Goal: Task Accomplishment & Management: Manage account settings

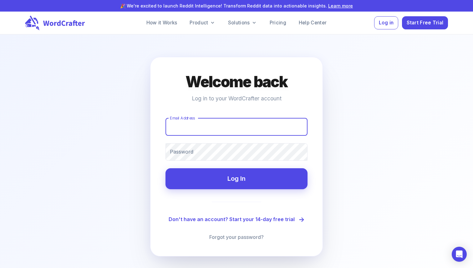
click at [211, 129] on input "Email Address" at bounding box center [236, 127] width 142 height 18
type input "[EMAIL_ADDRESS][DOMAIN_NAME]"
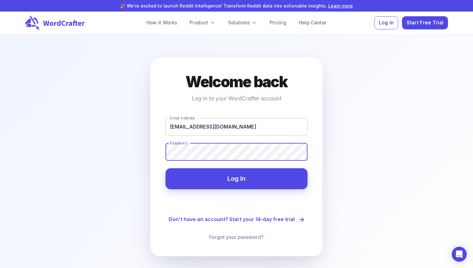
click at [165, 168] on button "Log In" at bounding box center [236, 178] width 142 height 21
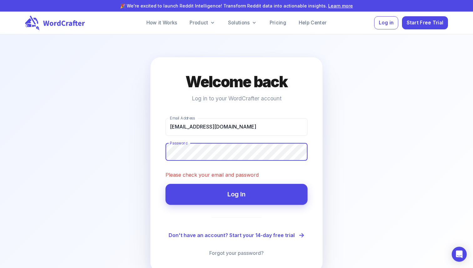
click at [155, 147] on div "Welcome back Log in to your WordCrafter account Email Address [EMAIL_ADDRESS][D…" at bounding box center [236, 165] width 173 height 216
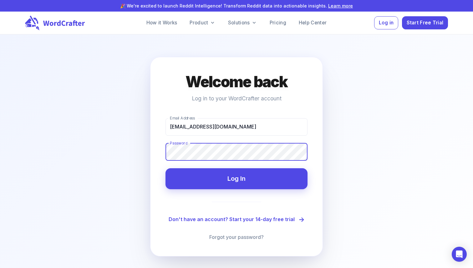
click at [165, 168] on button "Log In" at bounding box center [236, 178] width 142 height 21
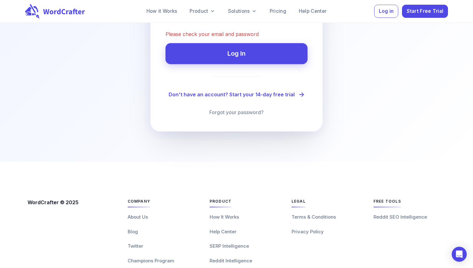
scroll to position [155, 0]
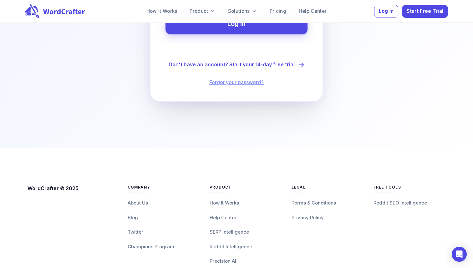
click at [248, 98] on div "Welcome back Log in to your WordCrafter account Email Address [EMAIL_ADDRESS][D…" at bounding box center [236, 2] width 173 height 200
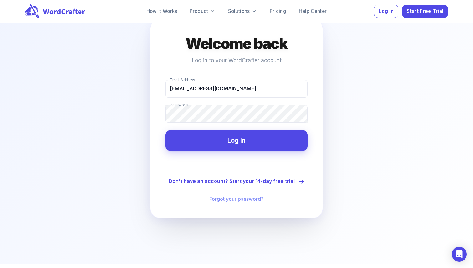
scroll to position [51, 0]
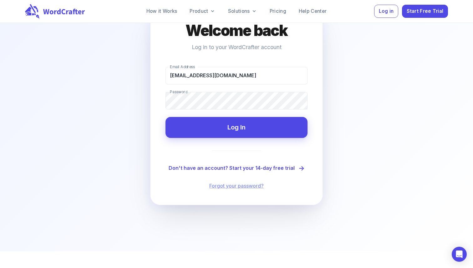
click at [230, 187] on link "Forgot your password?" at bounding box center [236, 186] width 54 height 8
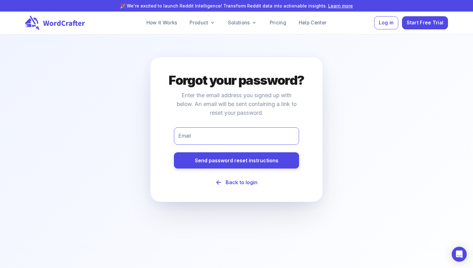
click at [212, 138] on input "Email" at bounding box center [236, 136] width 125 height 18
type input "[EMAIL_ADDRESS][DOMAIN_NAME]"
click at [224, 170] on div "Email [EMAIL_ADDRESS][DOMAIN_NAME] Email Send password reset instructions ← Bac…" at bounding box center [236, 156] width 142 height 59
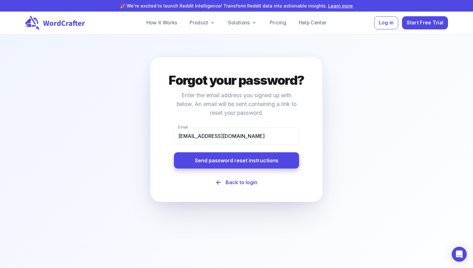
click at [225, 163] on button "Send password reset instructions" at bounding box center [236, 160] width 125 height 16
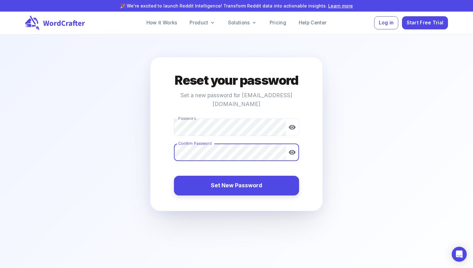
click at [248, 176] on button "Set New Password" at bounding box center [236, 186] width 125 height 20
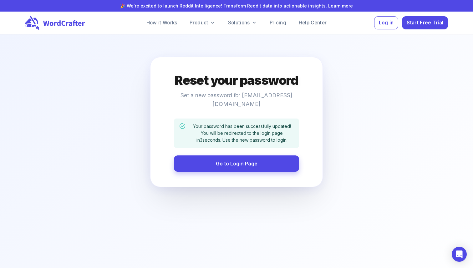
click at [224, 156] on link "Go to Login Page" at bounding box center [236, 163] width 125 height 16
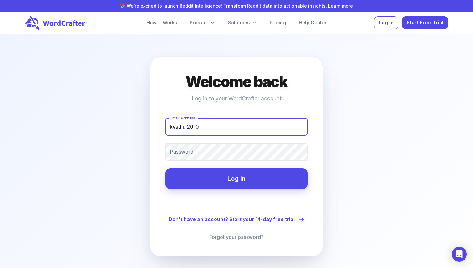
type input "[EMAIL_ADDRESS][DOMAIN_NAME]"
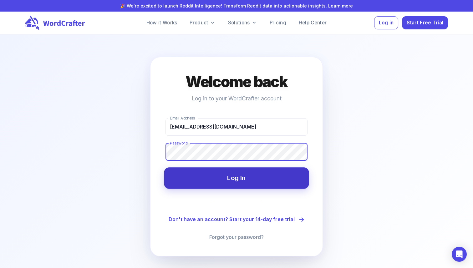
click at [235, 176] on button "Log In" at bounding box center [236, 177] width 145 height 21
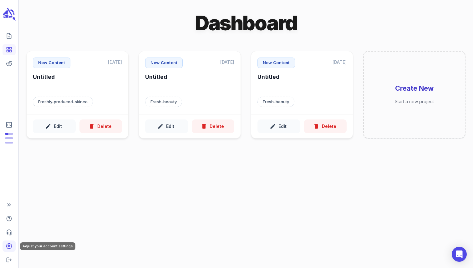
click at [8, 250] on link "Adjust your account settings" at bounding box center [9, 246] width 13 height 11
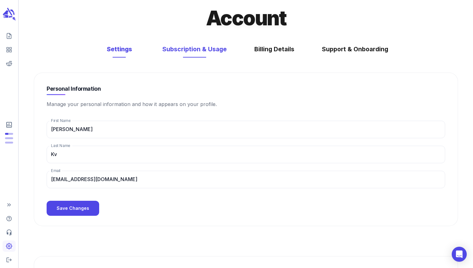
click at [192, 46] on button "Subscription & Usage" at bounding box center [194, 49] width 77 height 17
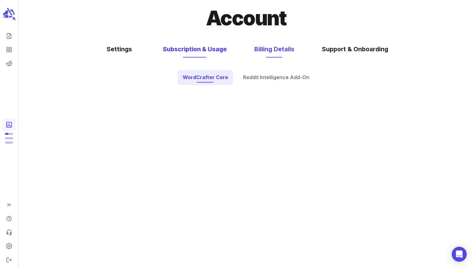
click at [273, 50] on button "Billing Details" at bounding box center [274, 49] width 53 height 17
click at [191, 48] on button "Subscription & Usage" at bounding box center [194, 49] width 77 height 17
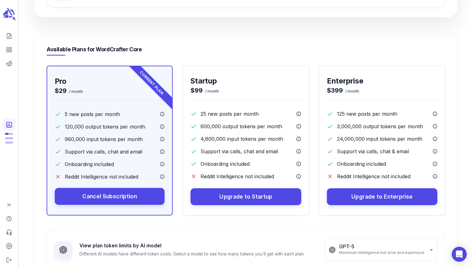
scroll to position [309, 0]
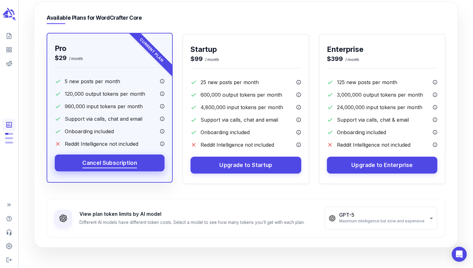
click at [128, 160] on span "Cancel Subscription" at bounding box center [109, 163] width 55 height 10
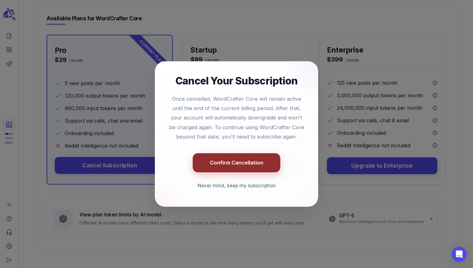
click at [234, 163] on button "Confirm Cancellation" at bounding box center [237, 162] width 88 height 19
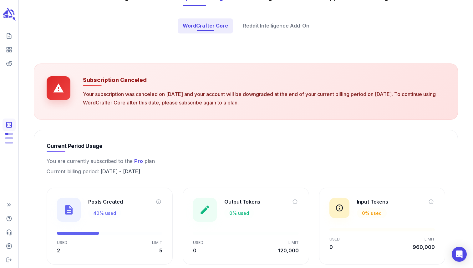
scroll to position [0, 0]
